Goal: Task Accomplishment & Management: Manage account settings

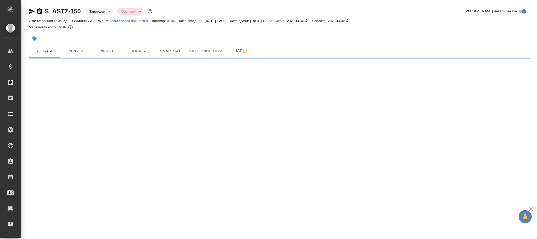
select select "RU"
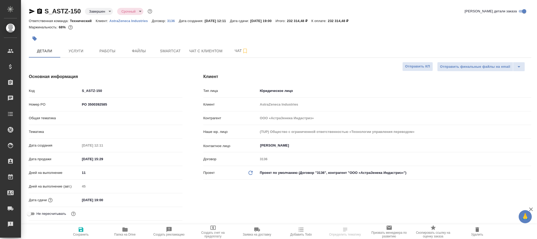
click at [98, 10] on body "🙏 .cls-1 fill:#fff; AWATERA Фокина Наталья n.fokina Клиенты Спецификации Заказы…" at bounding box center [268, 119] width 537 height 239
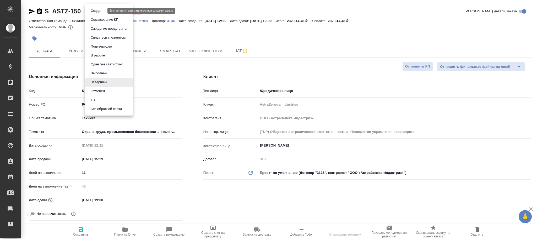
type textarea "x"
type input "Сергеева Анастасия"
type input "Комаров Роман"
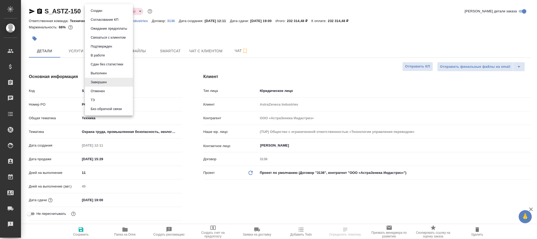
type input "Технический"
click at [101, 70] on button "Выполнен" at bounding box center [98, 73] width 19 height 6
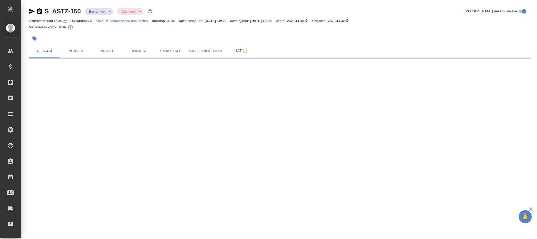
select select "RU"
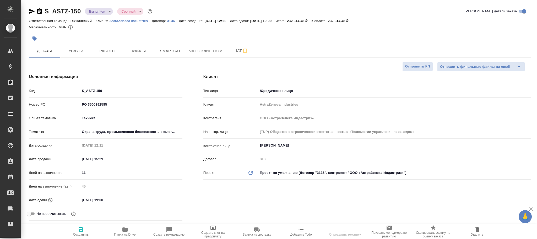
type textarea "x"
click at [83, 233] on span "Сохранить" at bounding box center [81, 234] width 16 height 4
type textarea "x"
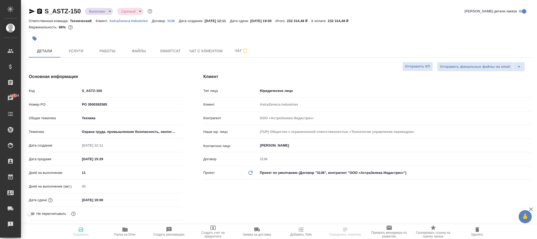
type textarea "x"
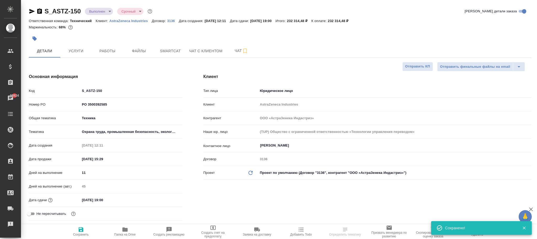
select select "RU"
type textarea "x"
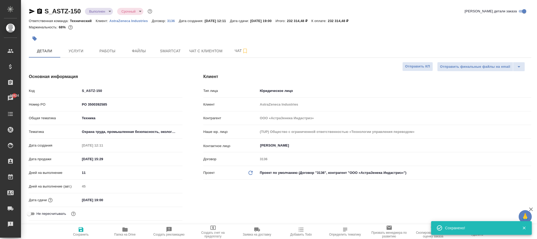
type textarea "x"
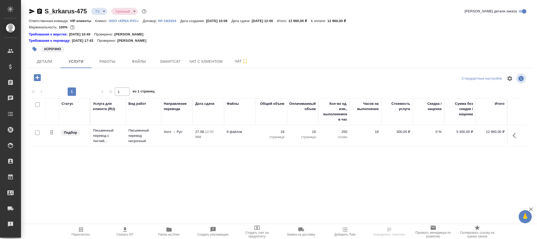
click at [169, 232] on icon "button" at bounding box center [169, 229] width 6 height 6
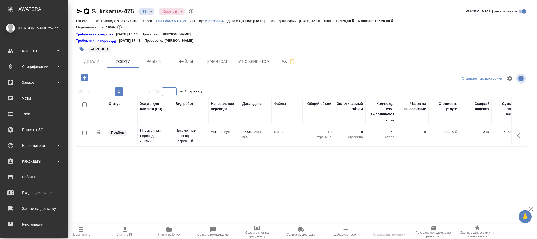
click at [79, 59] on span "Детали" at bounding box center [91, 61] width 25 height 7
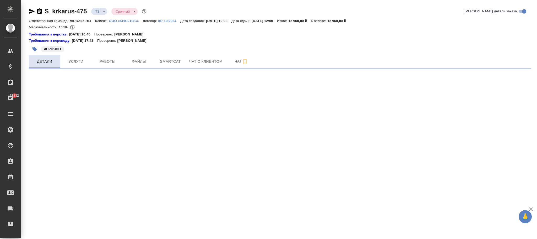
select select "RU"
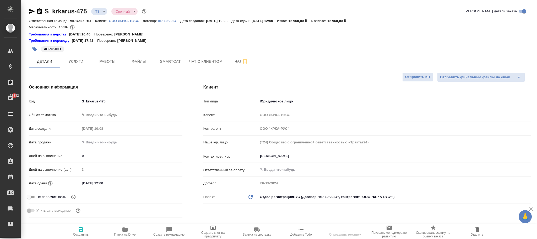
type textarea "x"
click at [119, 102] on input "S_krkarus-475" at bounding box center [131, 101] width 102 height 8
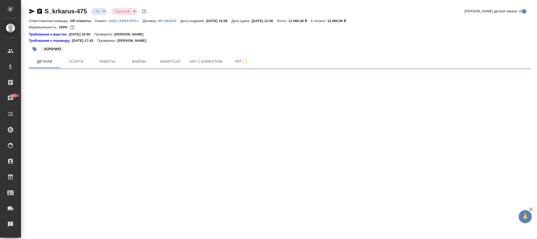
select select "RU"
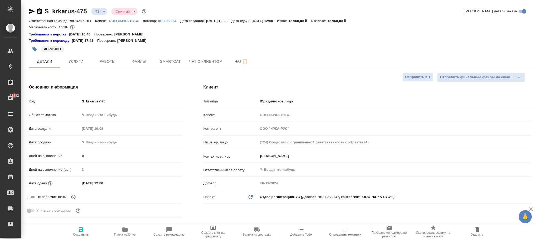
type textarea "x"
click at [121, 103] on input "S_krkarus-475" at bounding box center [131, 101] width 102 height 8
type input "S_krkarus-47"
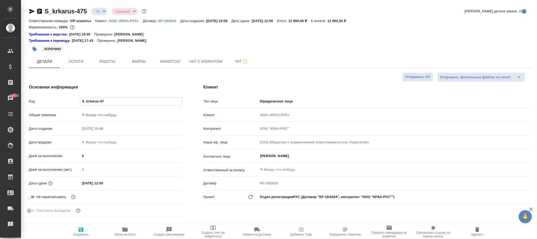
type textarea "x"
type input "S_krkarus-476"
type textarea "x"
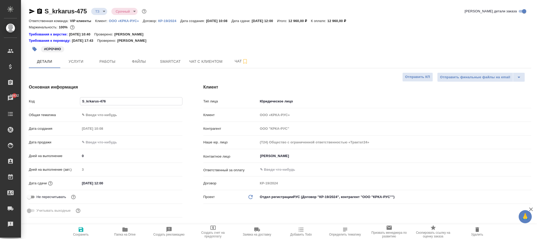
type textarea "x"
type input "S_krkarus-476"
drag, startPoint x: 83, startPoint y: 231, endPoint x: 188, endPoint y: 45, distance: 213.3
click at [84, 231] on icon "button" at bounding box center [81, 229] width 6 height 6
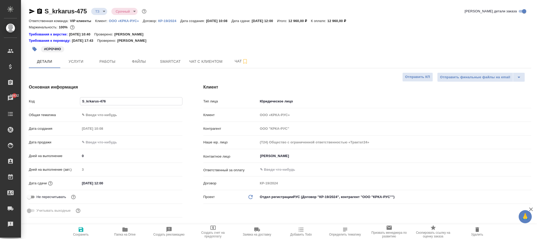
type textarea "x"
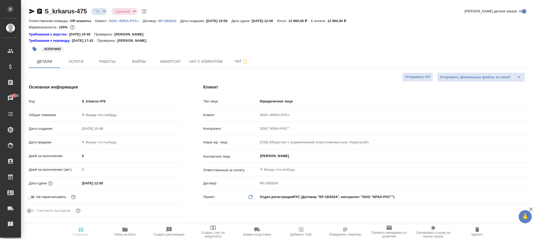
type textarea "x"
click at [128, 22] on p "ООО «КРКА-РУС»" at bounding box center [126, 21] width 34 height 4
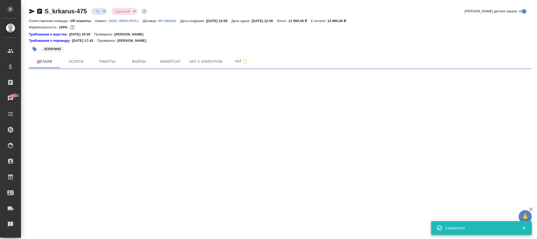
select select "RU"
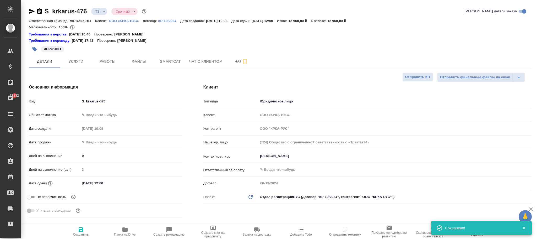
type textarea "x"
drag, startPoint x: 116, startPoint y: 102, endPoint x: 57, endPoint y: 102, distance: 59.3
click at [57, 102] on div "Код S_krkarus-476" at bounding box center [106, 100] width 154 height 9
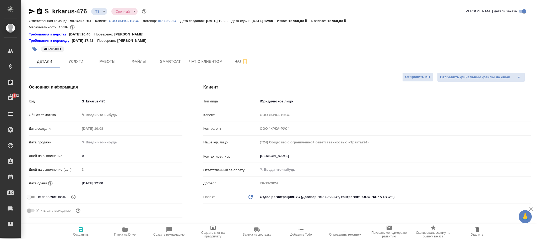
type textarea "x"
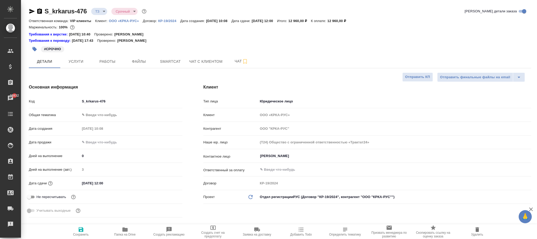
type textarea "x"
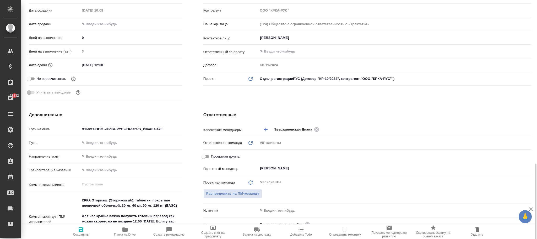
scroll to position [197, 0]
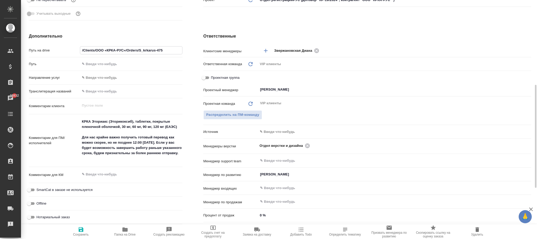
click at [174, 54] on input "/Clients/ООО «КРКА-РУС»/Orders/S_krkarus-475" at bounding box center [131, 50] width 102 height 8
type input "/Clients/ООО «КРКА-РУС»/Orders/S_krkarus-47"
type textarea "x"
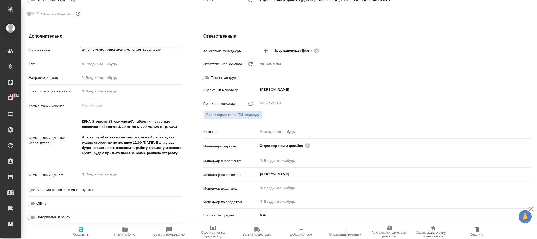
type input "/Clients/ООО «КРКА-РУС»/Orders/S_krkarus-476"
type textarea "x"
type input "/Clients/ООО «КРКА-РУС»/Orders/S_krkarus-476"
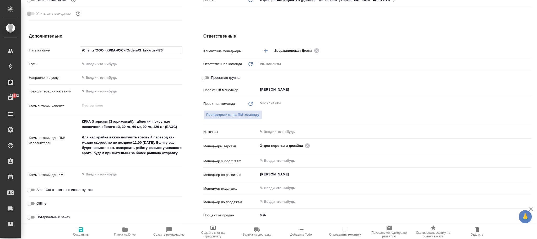
drag, startPoint x: 82, startPoint y: 232, endPoint x: 102, endPoint y: 18, distance: 215.1
click at [82, 232] on span "Сохранить" at bounding box center [81, 231] width 38 height 10
type textarea "x"
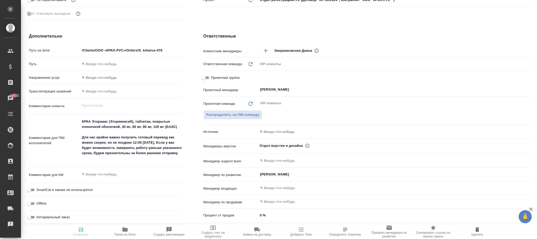
type textarea "x"
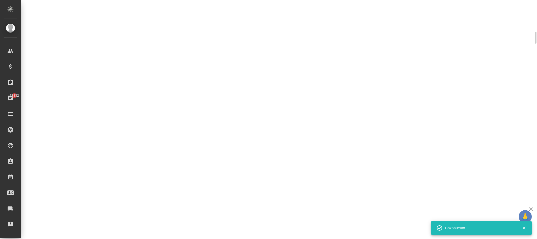
scroll to position [192, 0]
select select "RU"
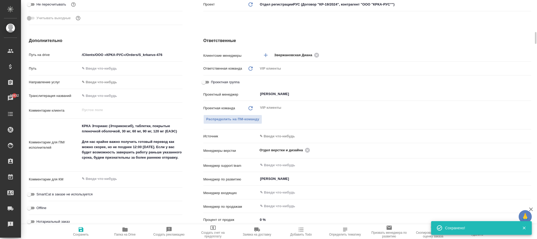
type textarea "x"
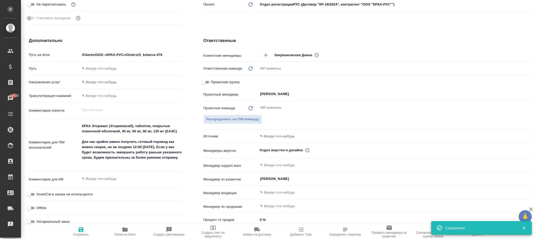
type textarea "x"
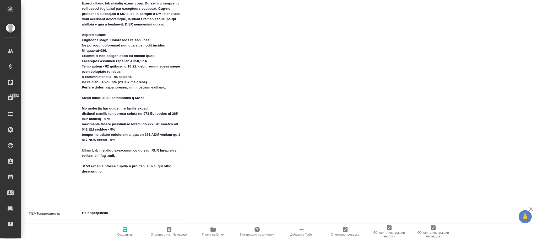
scroll to position [629, 0]
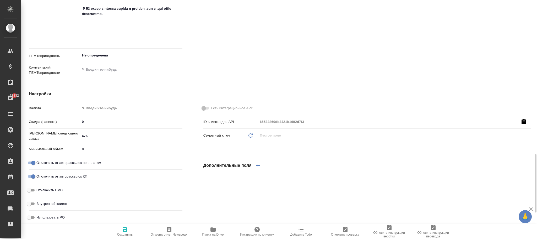
click at [105, 136] on input "476" at bounding box center [131, 136] width 102 height 8
type input "477"
click at [126, 232] on icon "button" at bounding box center [125, 229] width 5 height 5
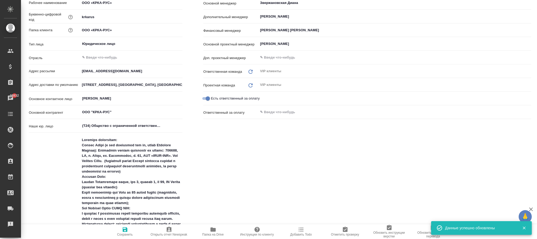
scroll to position [0, 0]
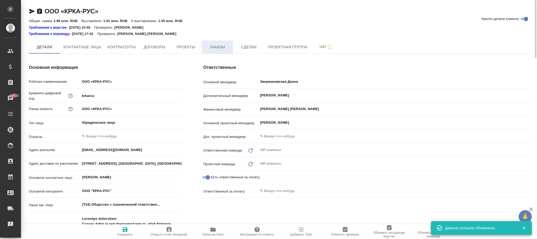
click at [216, 46] on span "Заказы" at bounding box center [217, 47] width 25 height 7
